Goal: Communication & Community: Participate in discussion

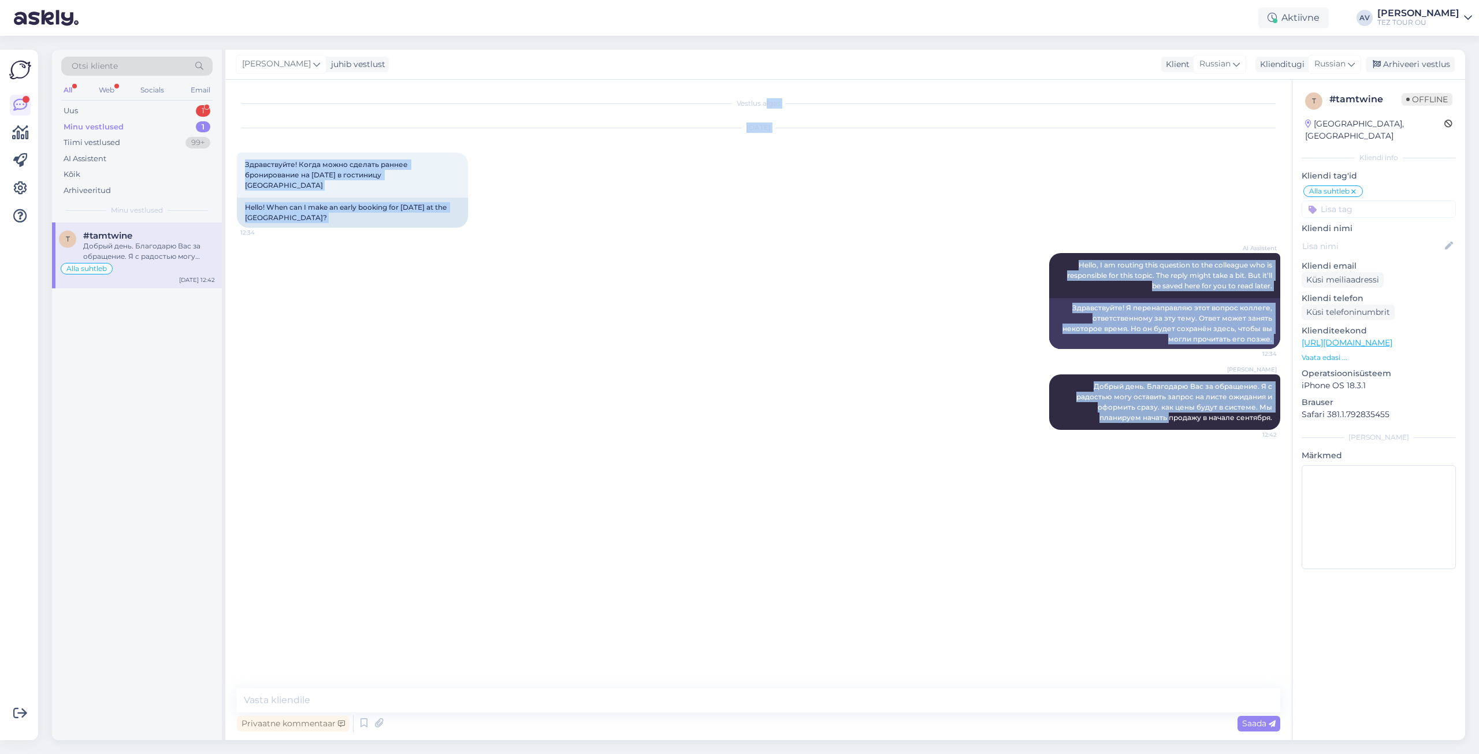
click at [1020, 517] on div "Vestlus algas [DATE] Здравствуйте! Когда можно сделать раннее бронирование на […" at bounding box center [764, 384] width 1054 height 586
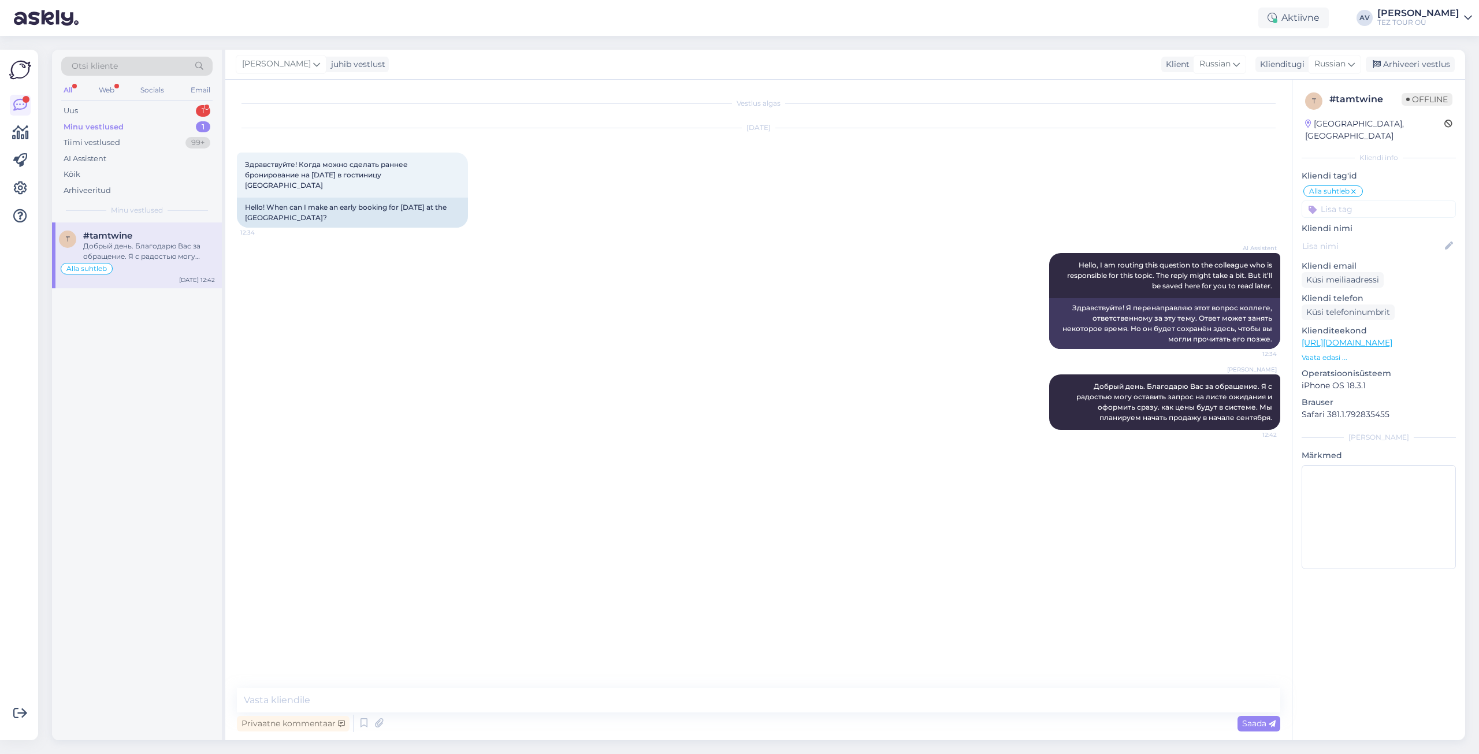
click at [1188, 488] on div "Vestlus algas [DATE] Здравствуйте! Когда можно сделать раннее бронирование на […" at bounding box center [764, 384] width 1054 height 586
drag, startPoint x: 1037, startPoint y: 528, endPoint x: 943, endPoint y: 536, distance: 94.0
click at [1015, 535] on div "Vestlus algas [DATE] Здравствуйте! Когда можно сделать раннее бронирование на […" at bounding box center [764, 384] width 1054 height 586
drag, startPoint x: 771, startPoint y: 538, endPoint x: 1046, endPoint y: 523, distance: 276.0
click at [1046, 523] on div "Vestlus algas [DATE] Здравствуйте! Когда можно сделать раннее бронирование на […" at bounding box center [764, 384] width 1054 height 586
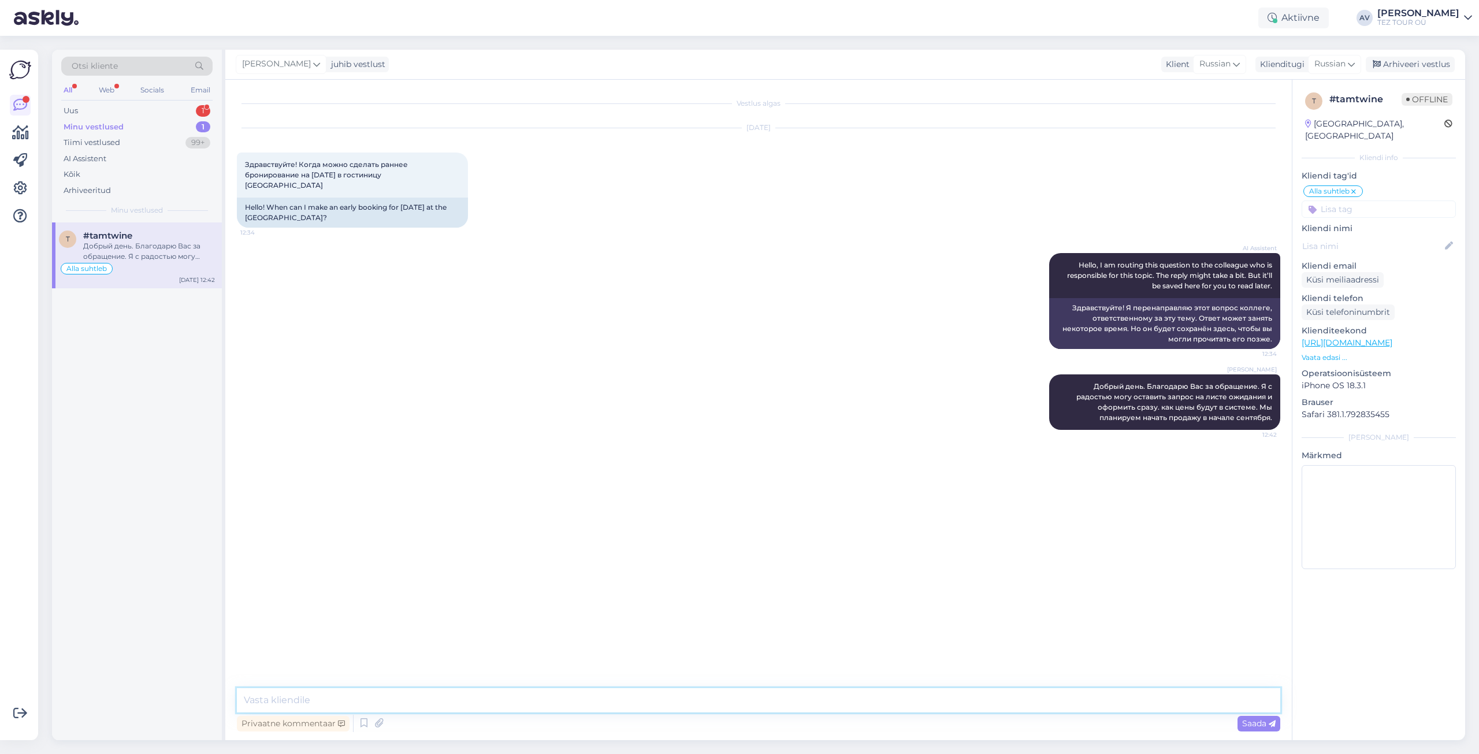
click at [803, 696] on textarea at bounding box center [759, 700] width 1044 height 24
click at [796, 676] on div "Vestlus algas [DATE] Здравствуйте! Когда можно сделать раннее бронирование на […" at bounding box center [764, 384] width 1054 height 586
